Goal: Task Accomplishment & Management: Manage account settings

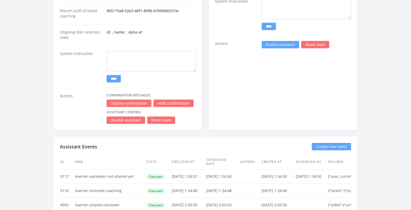
scroll to position [835, 0]
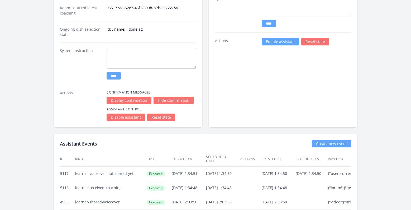
click at [119, 119] on link "Disable assistant" at bounding box center [126, 116] width 38 height 7
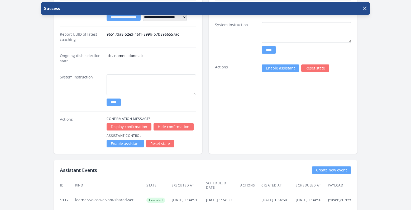
scroll to position [821, 0]
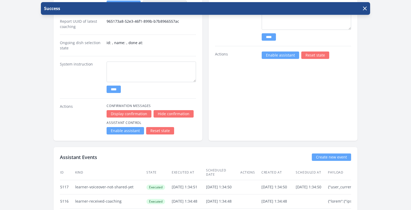
click at [130, 130] on link "Enable assistant" at bounding box center [125, 130] width 37 height 7
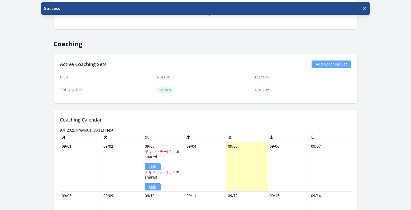
scroll to position [261, 0]
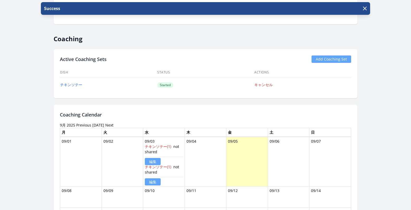
click at [80, 123] on link "Previous" at bounding box center [83, 124] width 15 height 5
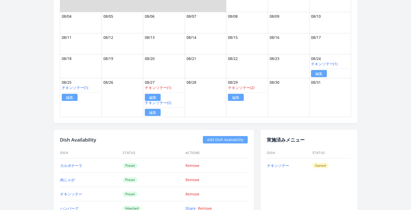
scroll to position [410, 0]
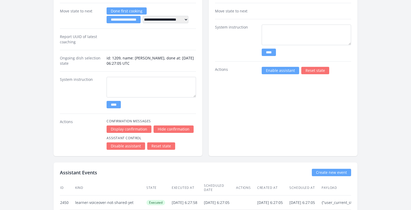
scroll to position [780, 0]
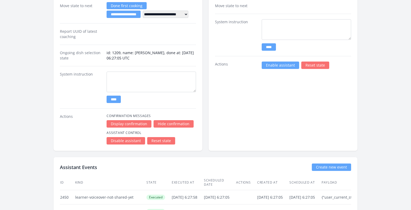
click at [132, 141] on link "Disable assistant" at bounding box center [126, 140] width 38 height 7
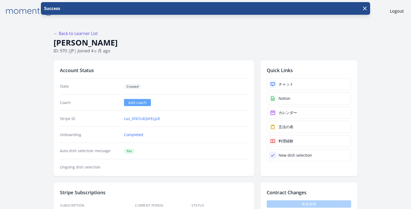
scroll to position [52, 0]
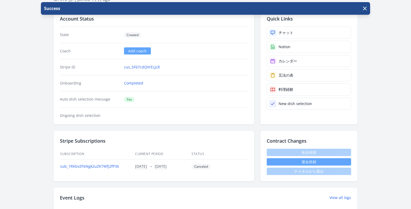
click at [286, 162] on button "退会依頼" at bounding box center [309, 161] width 84 height 7
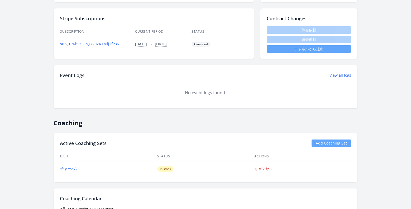
scroll to position [152, 0]
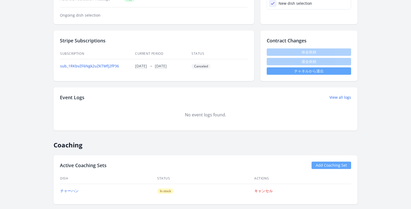
click at [307, 73] on link "チャネルから退出" at bounding box center [309, 70] width 84 height 7
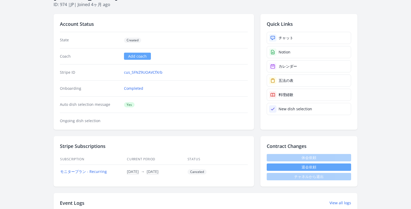
scroll to position [149, 0]
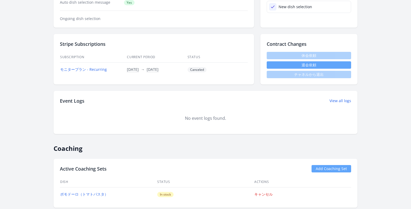
click at [317, 62] on button "退会依頼" at bounding box center [309, 64] width 84 height 7
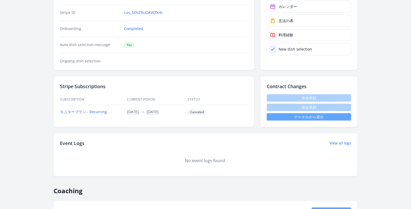
scroll to position [9, 0]
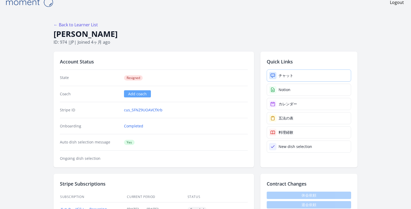
click at [284, 78] on div "チャット" at bounding box center [285, 75] width 15 height 5
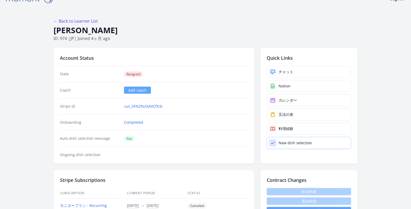
scroll to position [40, 0]
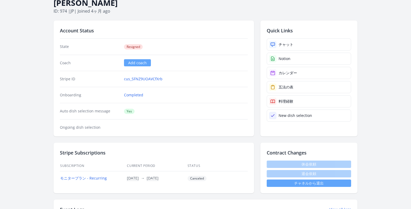
click at [306, 186] on link "チャネルから退出" at bounding box center [309, 183] width 84 height 7
